Goal: Information Seeking & Learning: Understand process/instructions

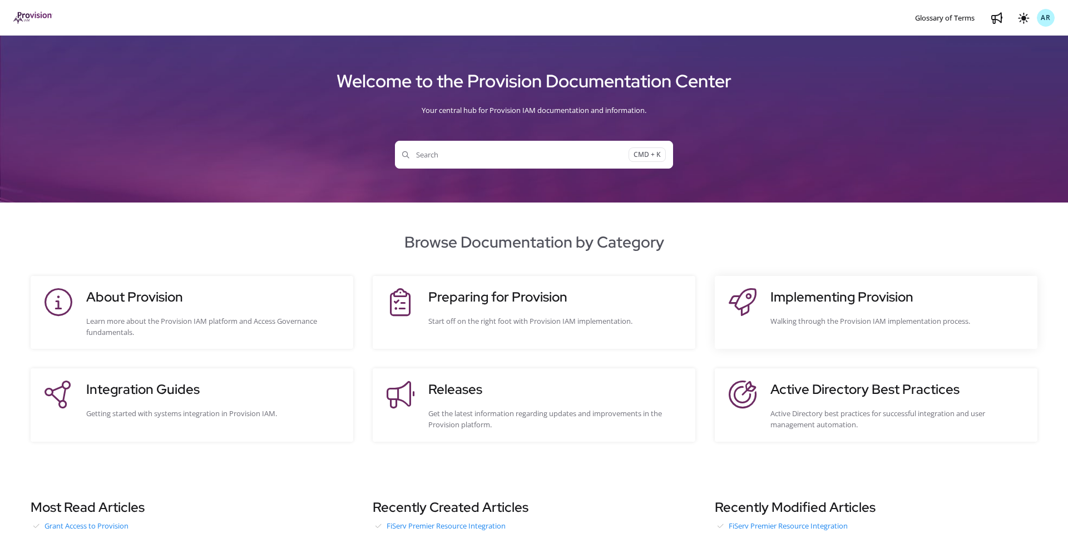
click at [819, 312] on div "Implementing Provision Walking through the Provision IAM implementation process." at bounding box center [899, 312] width 256 height 51
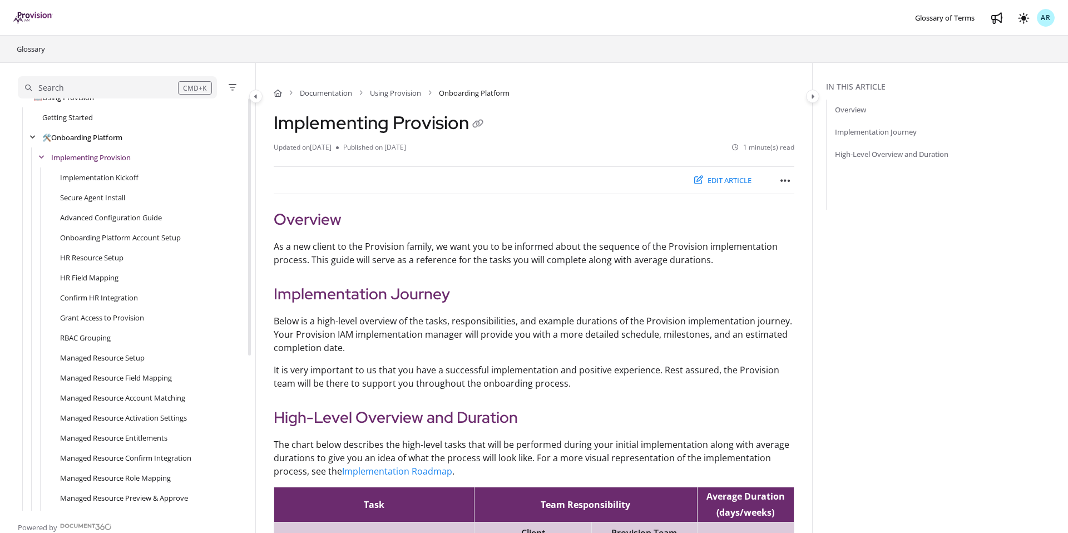
scroll to position [90, 0]
click at [100, 321] on link "Grant Access to Provision" at bounding box center [102, 318] width 84 height 11
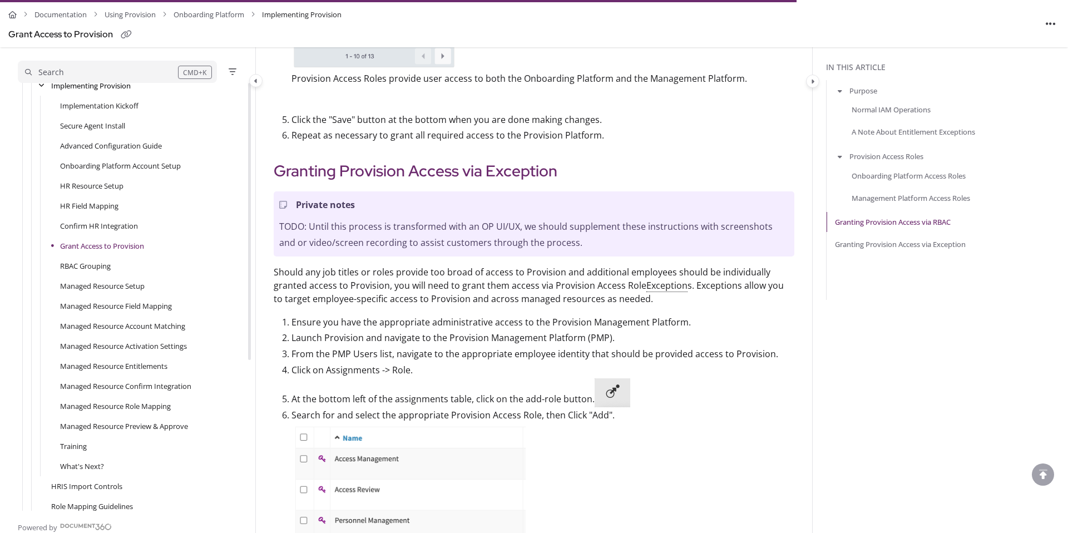
scroll to position [233, 0]
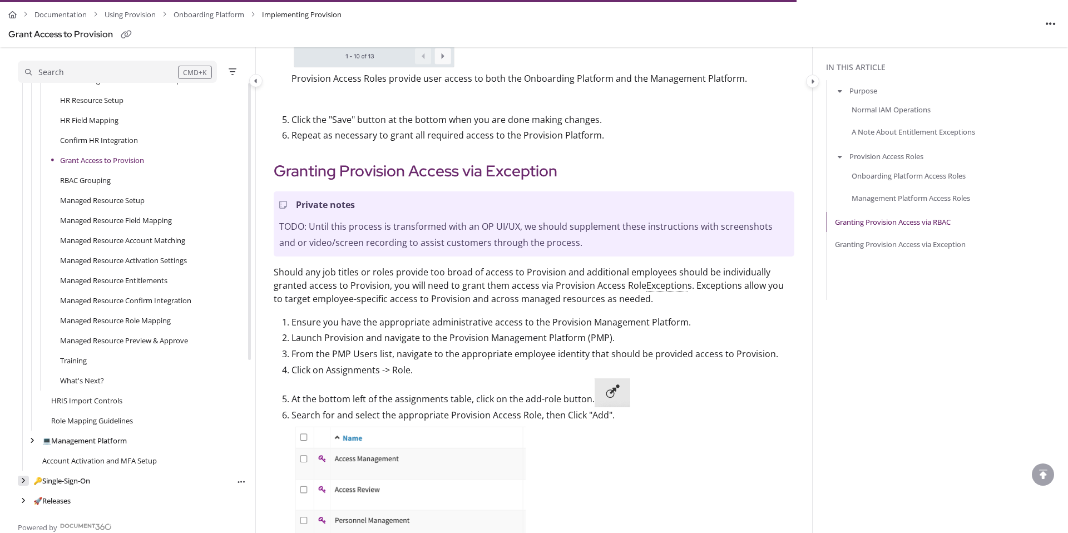
click at [25, 479] on icon "arrow" at bounding box center [23, 480] width 4 height 7
click at [33, 444] on div "arrow" at bounding box center [32, 441] width 11 height 11
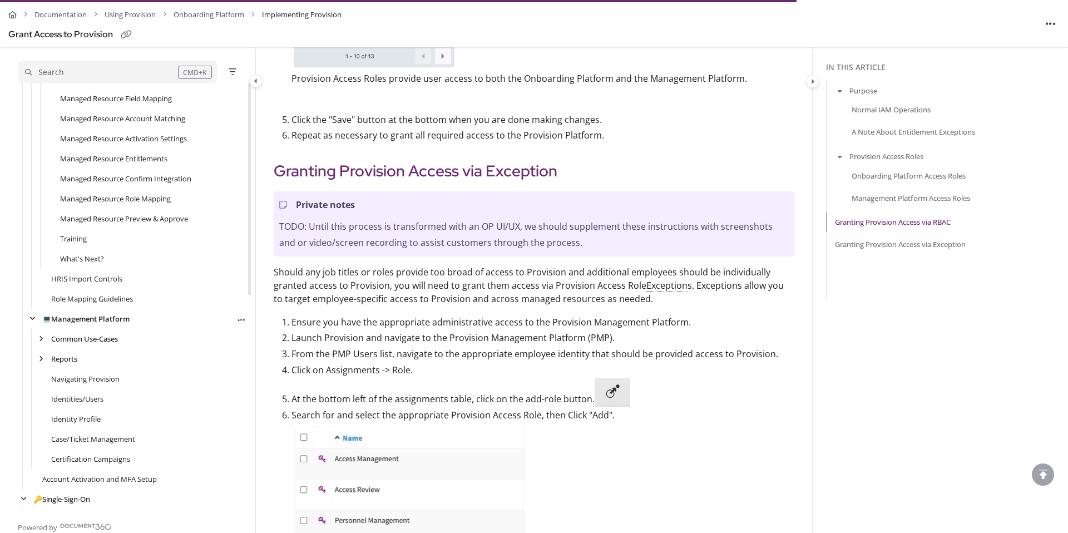
scroll to position [397, 0]
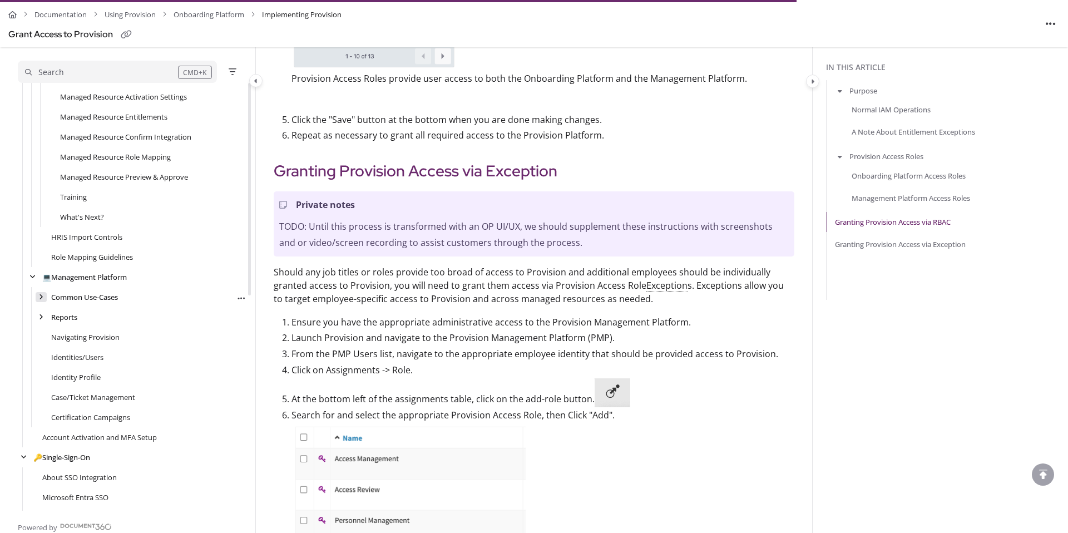
click at [41, 300] on div "arrow" at bounding box center [41, 297] width 11 height 11
click at [99, 339] on link "Requesting Entitlement Exceptions" at bounding box center [118, 337] width 116 height 11
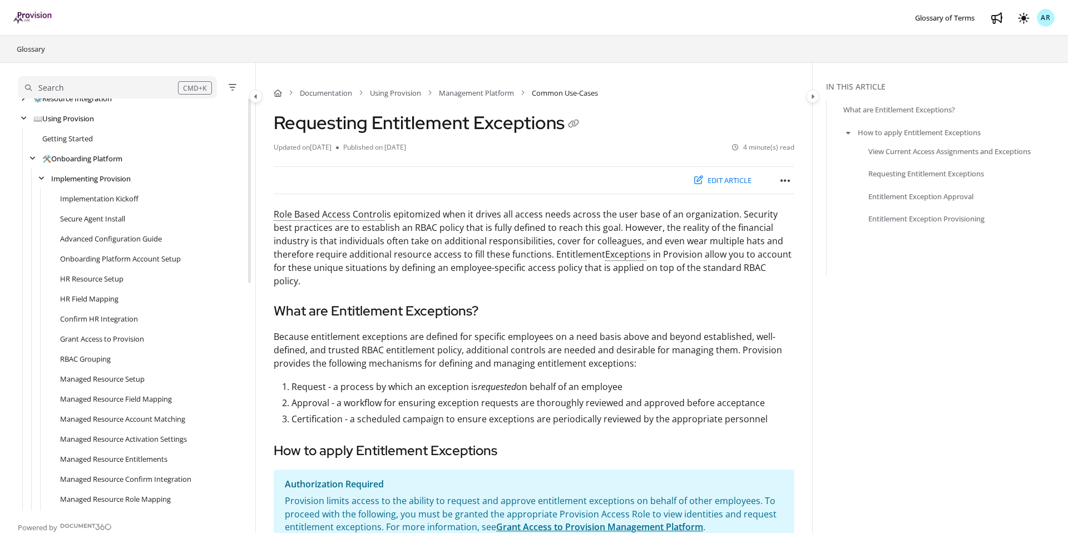
scroll to position [60, 0]
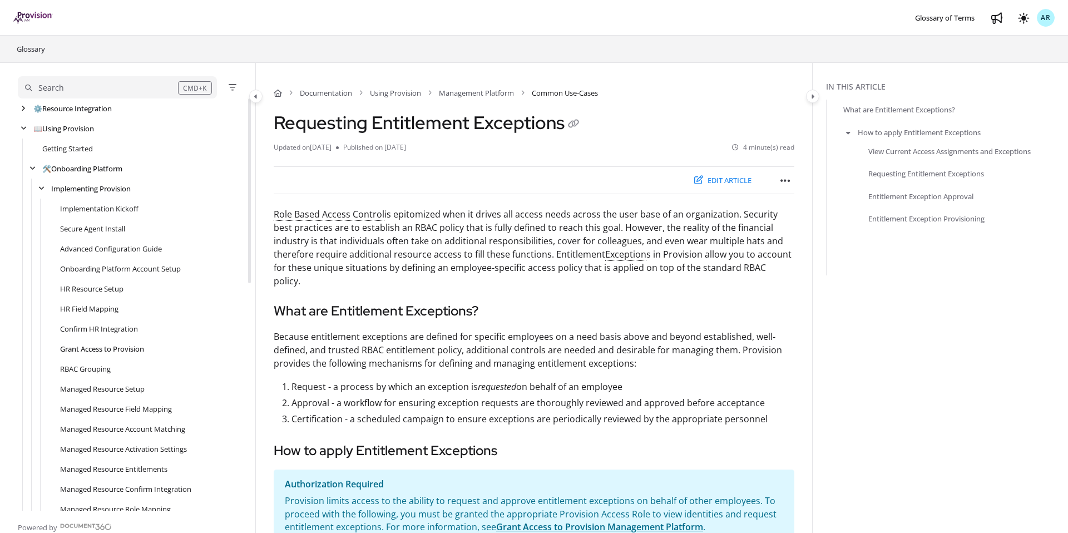
click at [91, 354] on link "Grant Access to Provision" at bounding box center [102, 348] width 84 height 11
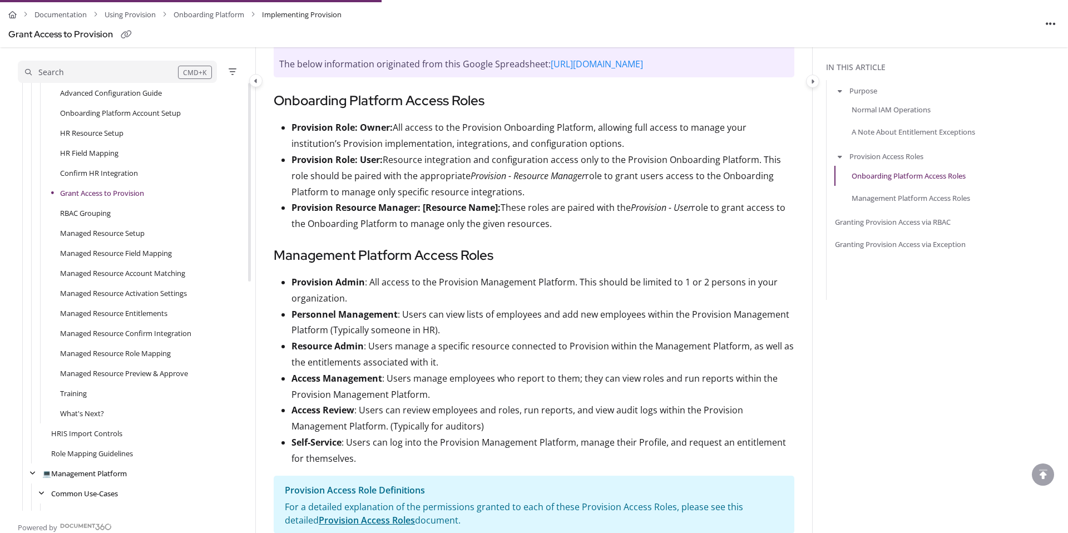
scroll to position [840, 0]
